Goal: Transaction & Acquisition: Purchase product/service

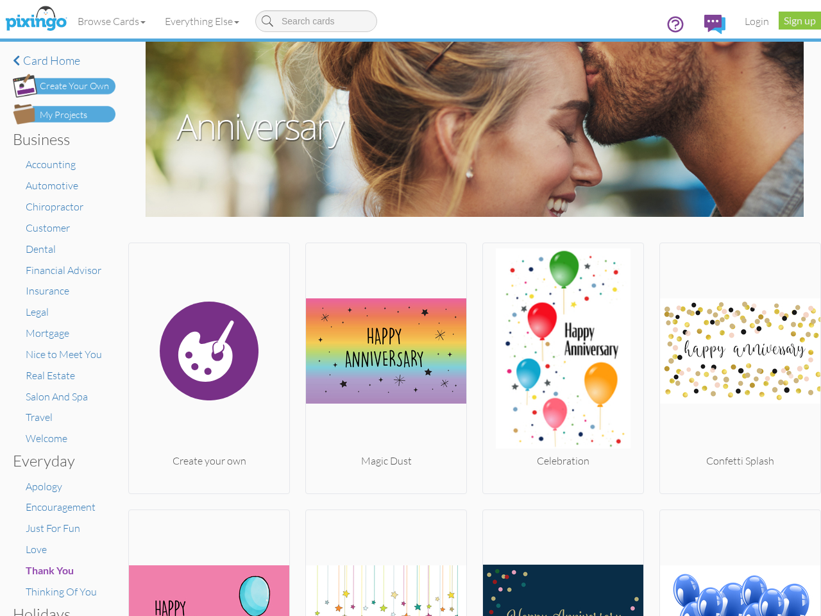
click at [410, 308] on img at bounding box center [386, 350] width 160 height 205
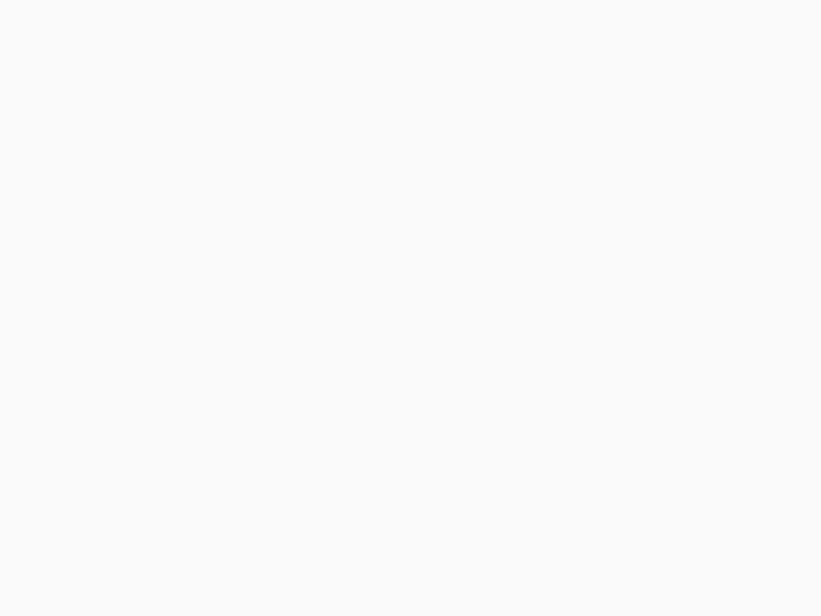
click at [112, 21] on body at bounding box center [410, 308] width 821 height 616
click at [205, 21] on body at bounding box center [410, 308] width 821 height 616
click at [208, 365] on body at bounding box center [410, 308] width 821 height 616
click at [382, 365] on body at bounding box center [410, 308] width 821 height 616
click at [557, 365] on body at bounding box center [410, 308] width 821 height 616
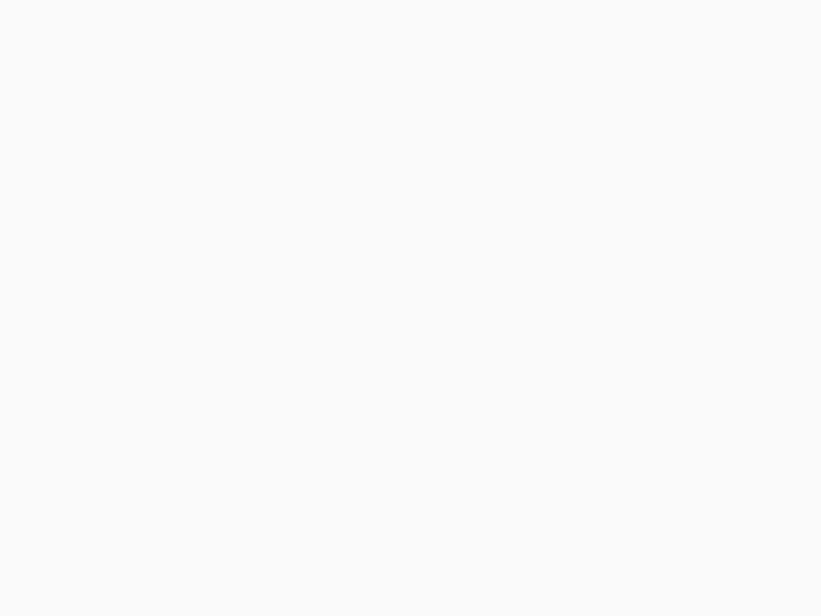
click at [730, 365] on body at bounding box center [410, 308] width 821 height 616
click at [208, 561] on body at bounding box center [410, 308] width 821 height 616
click at [382, 561] on body at bounding box center [410, 308] width 821 height 616
click at [557, 561] on body at bounding box center [410, 308] width 821 height 616
